Goal: Transaction & Acquisition: Purchase product/service

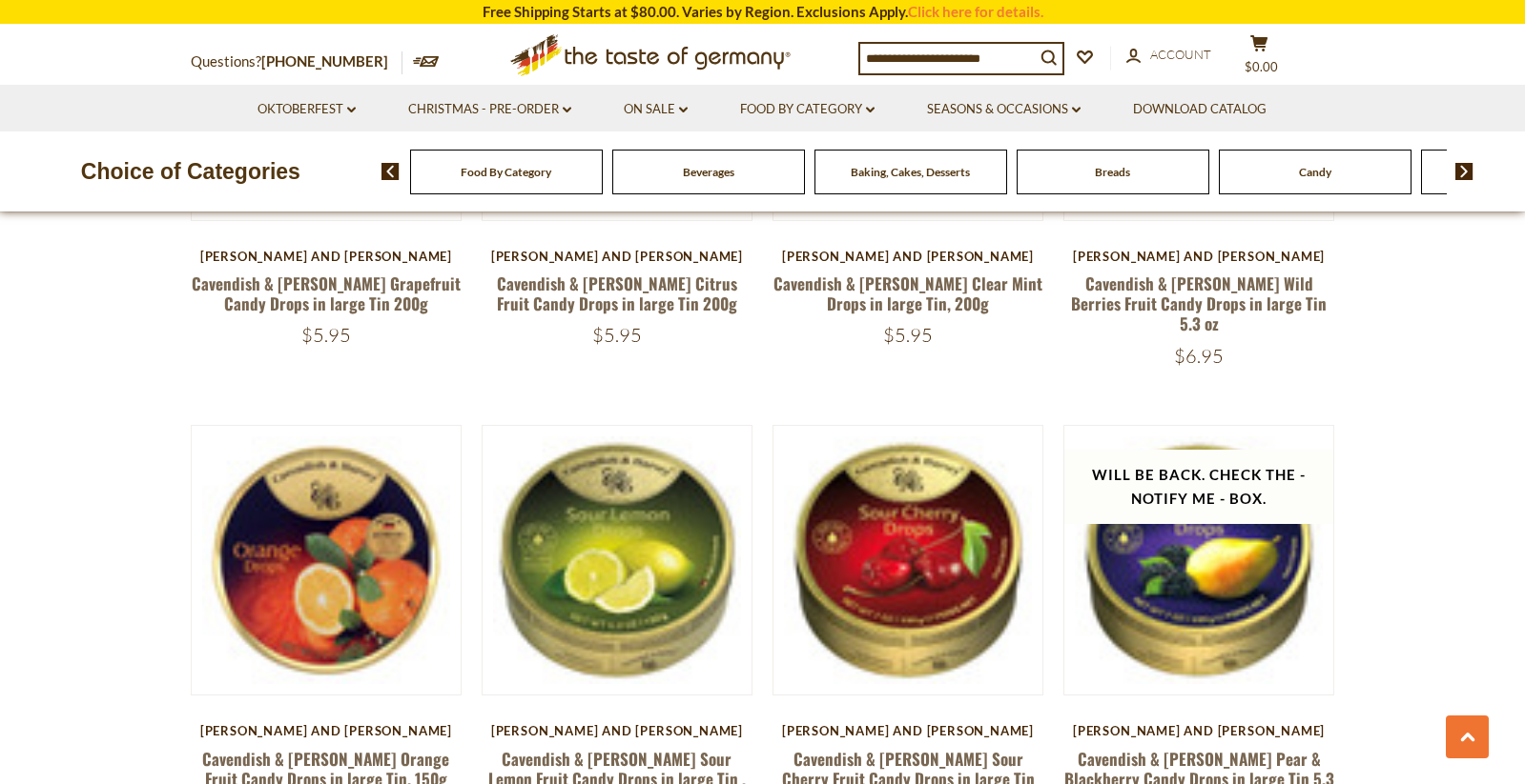
scroll to position [908, 0]
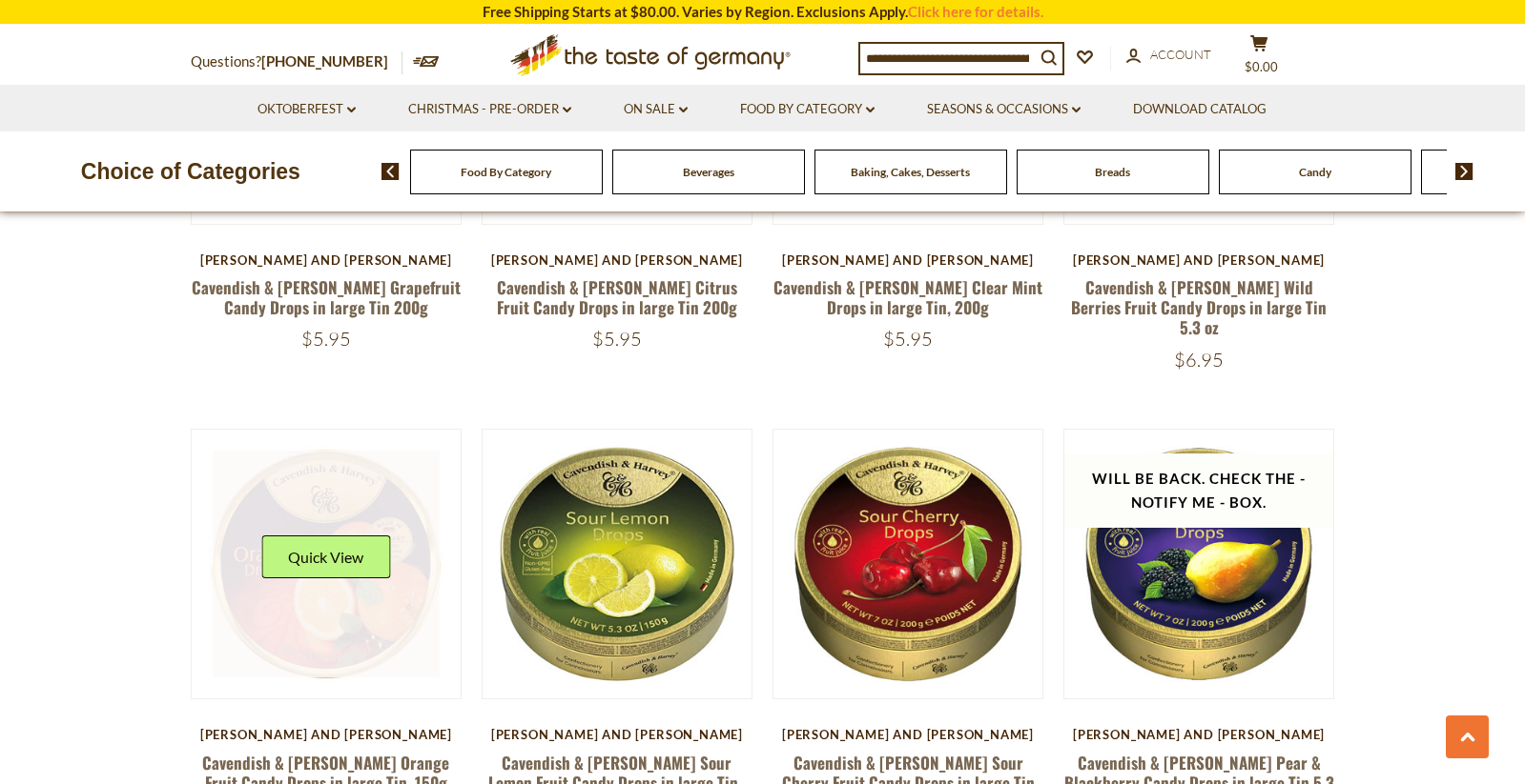
click at [254, 501] on link at bounding box center [326, 564] width 227 height 227
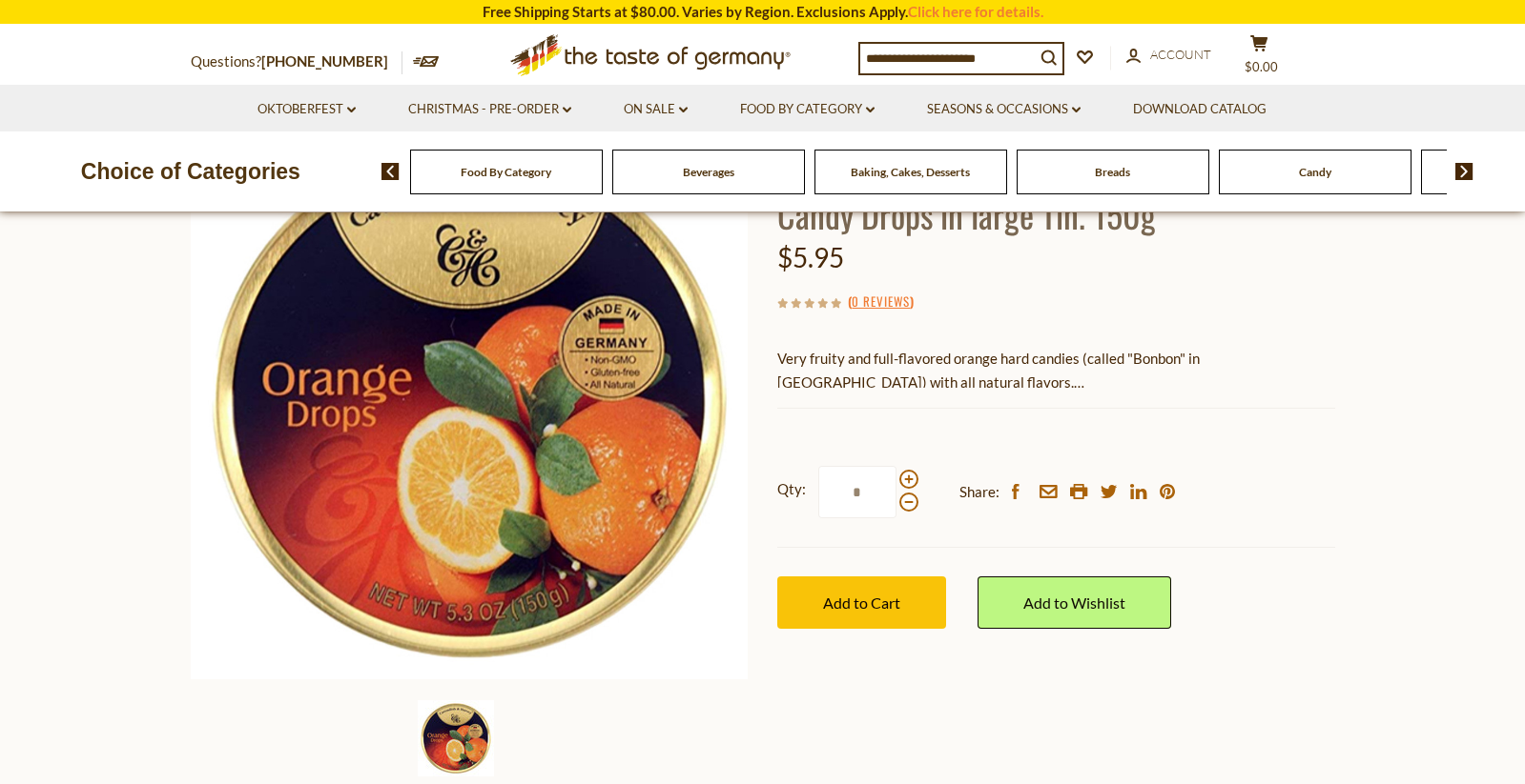
scroll to position [195, 0]
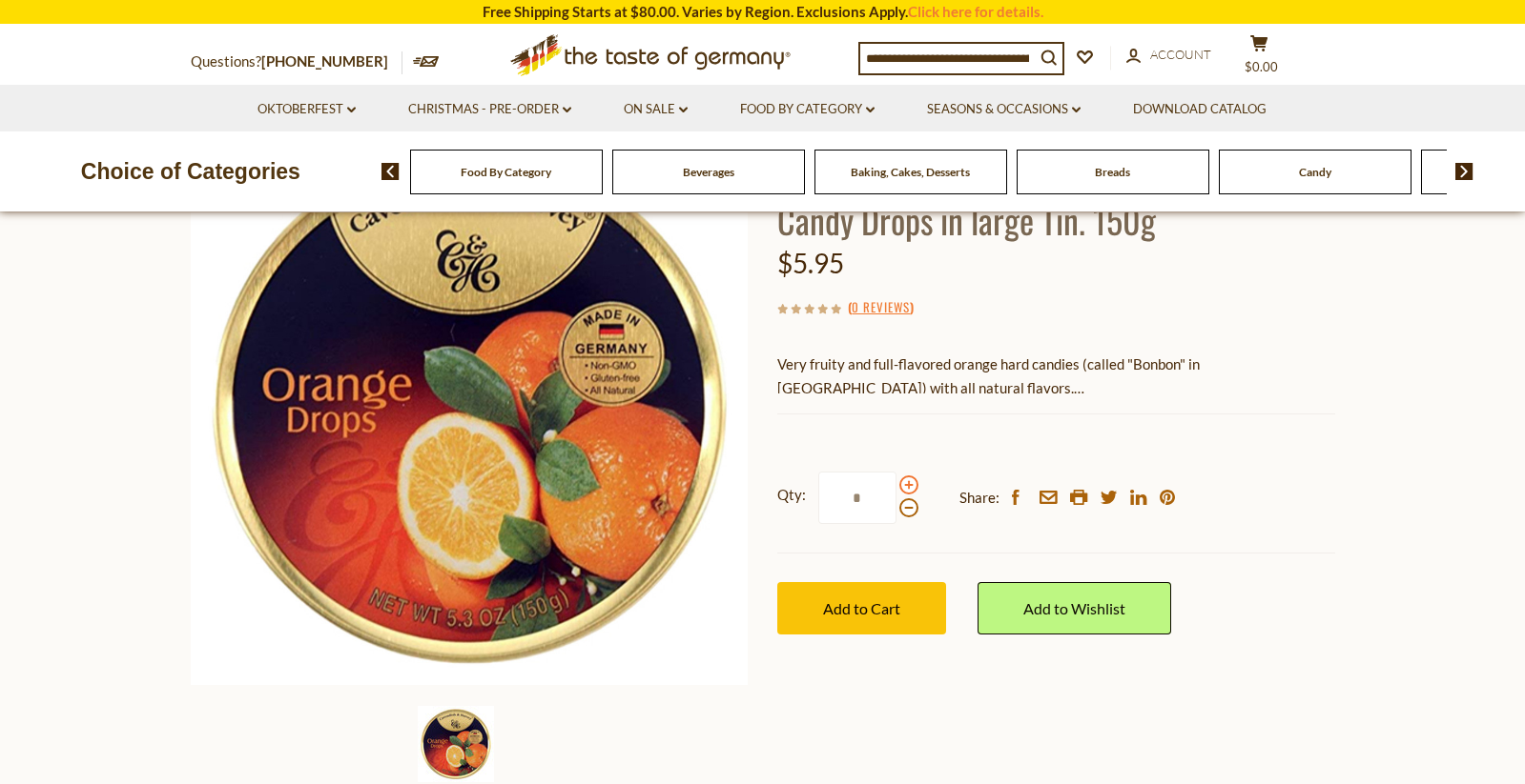
click at [904, 477] on span at bounding box center [908, 485] width 19 height 19
click at [897, 477] on input "*" at bounding box center [857, 498] width 79 height 53
type input "*"
click at [826, 600] on span "Add to Cart" at bounding box center [862, 608] width 78 height 18
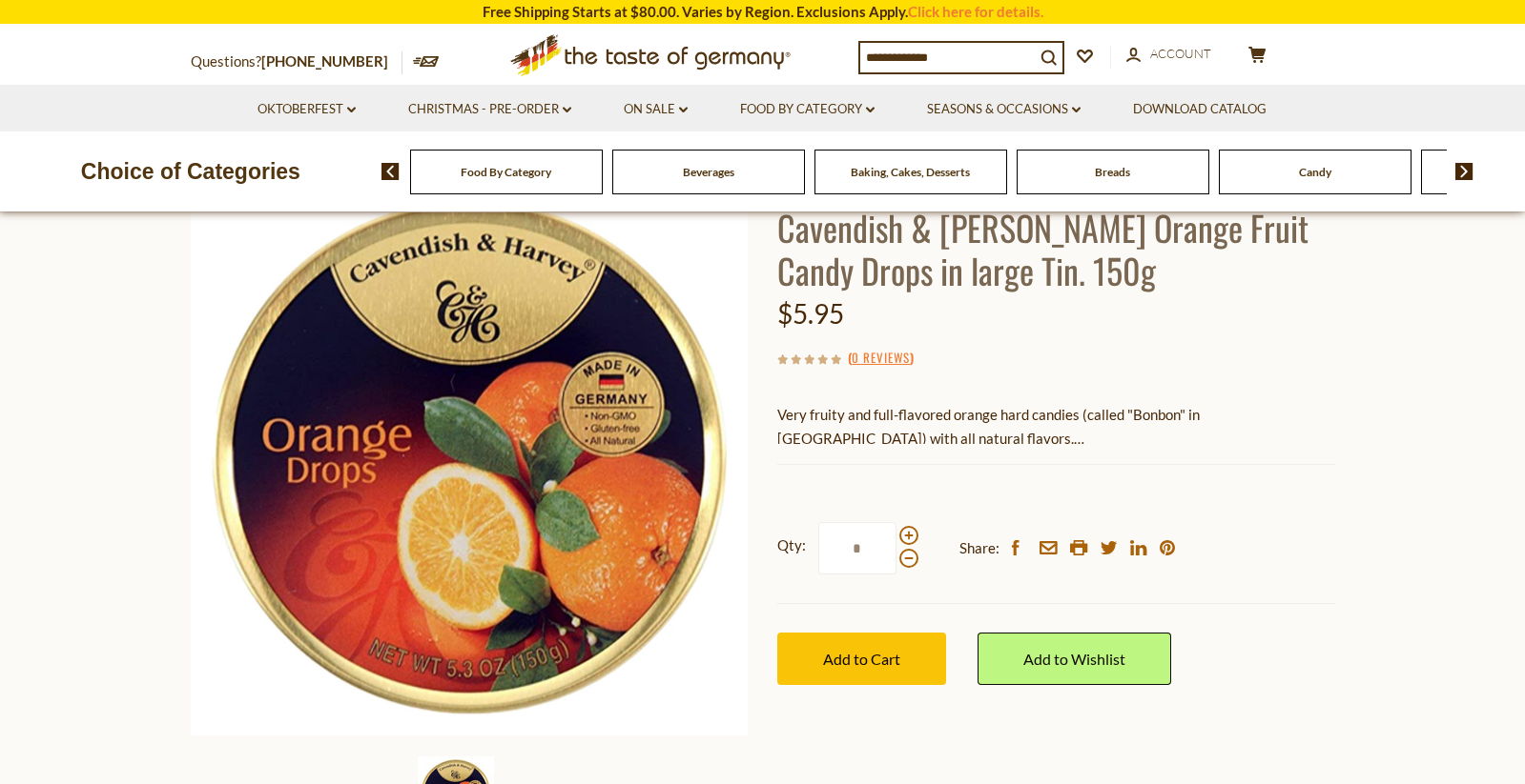
scroll to position [148, 0]
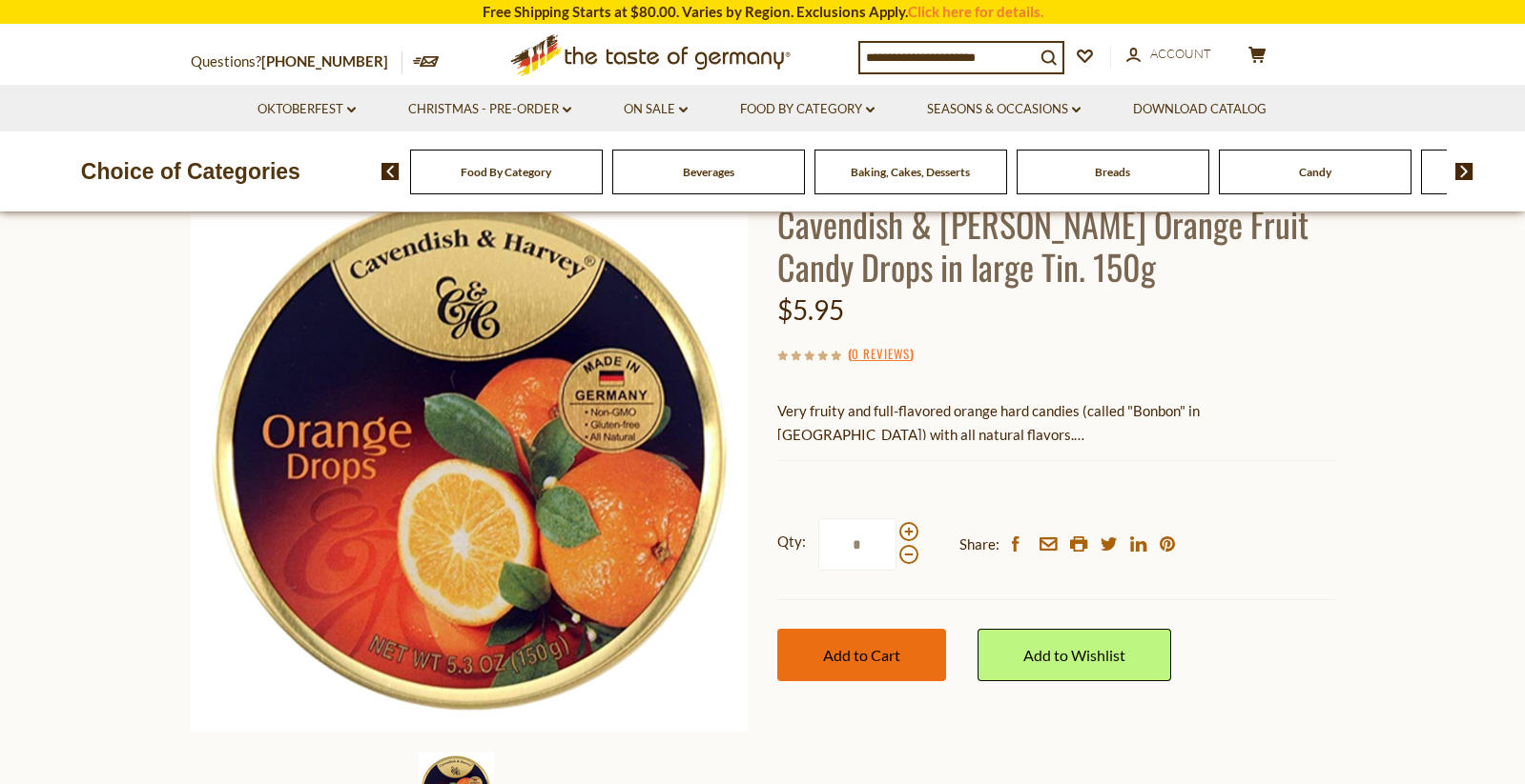
click at [841, 646] on span "Add to Cart" at bounding box center [862, 655] width 78 height 18
